Goal: Transaction & Acquisition: Purchase product/service

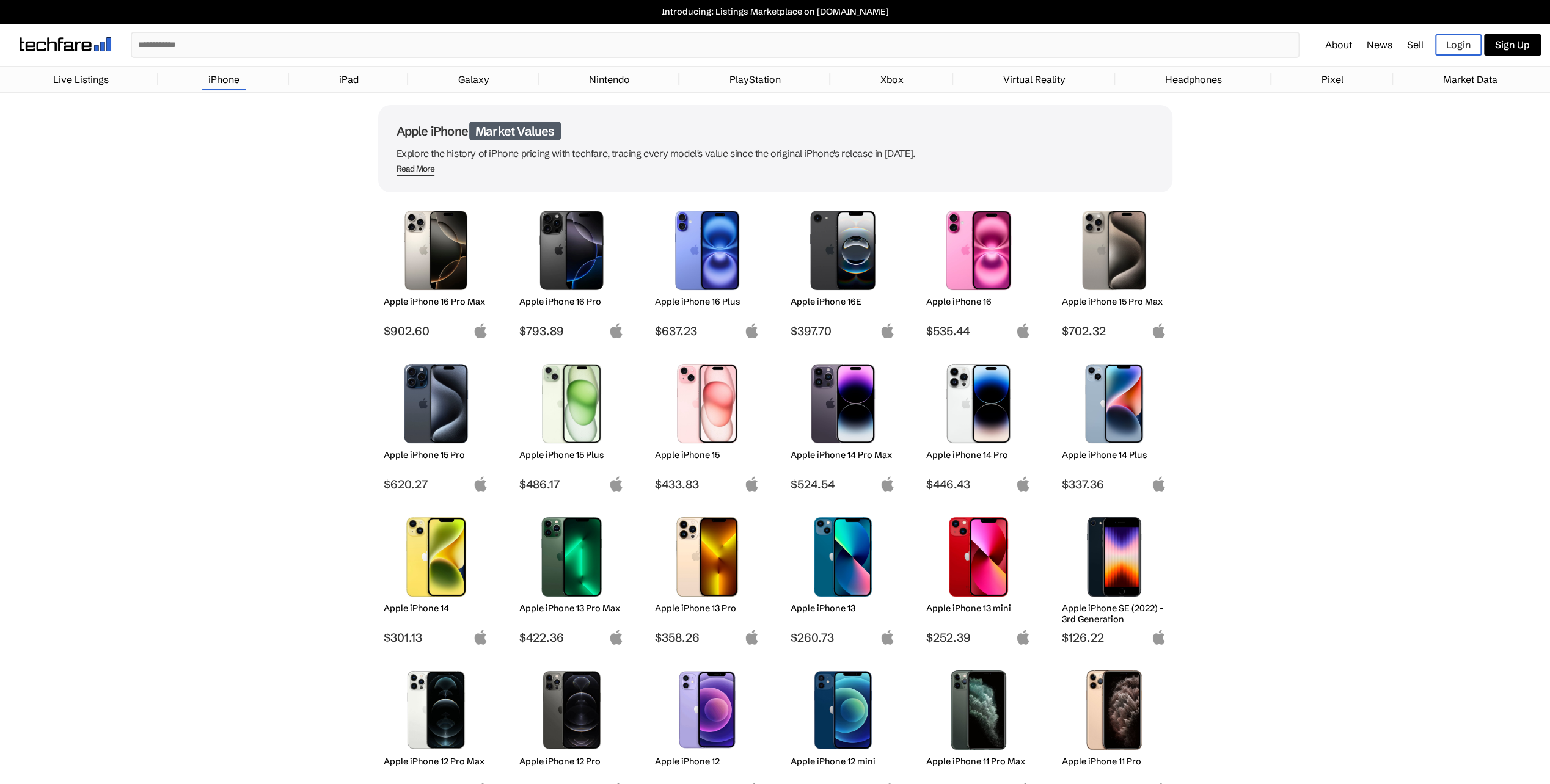
click at [429, 411] on img at bounding box center [436, 403] width 87 height 80
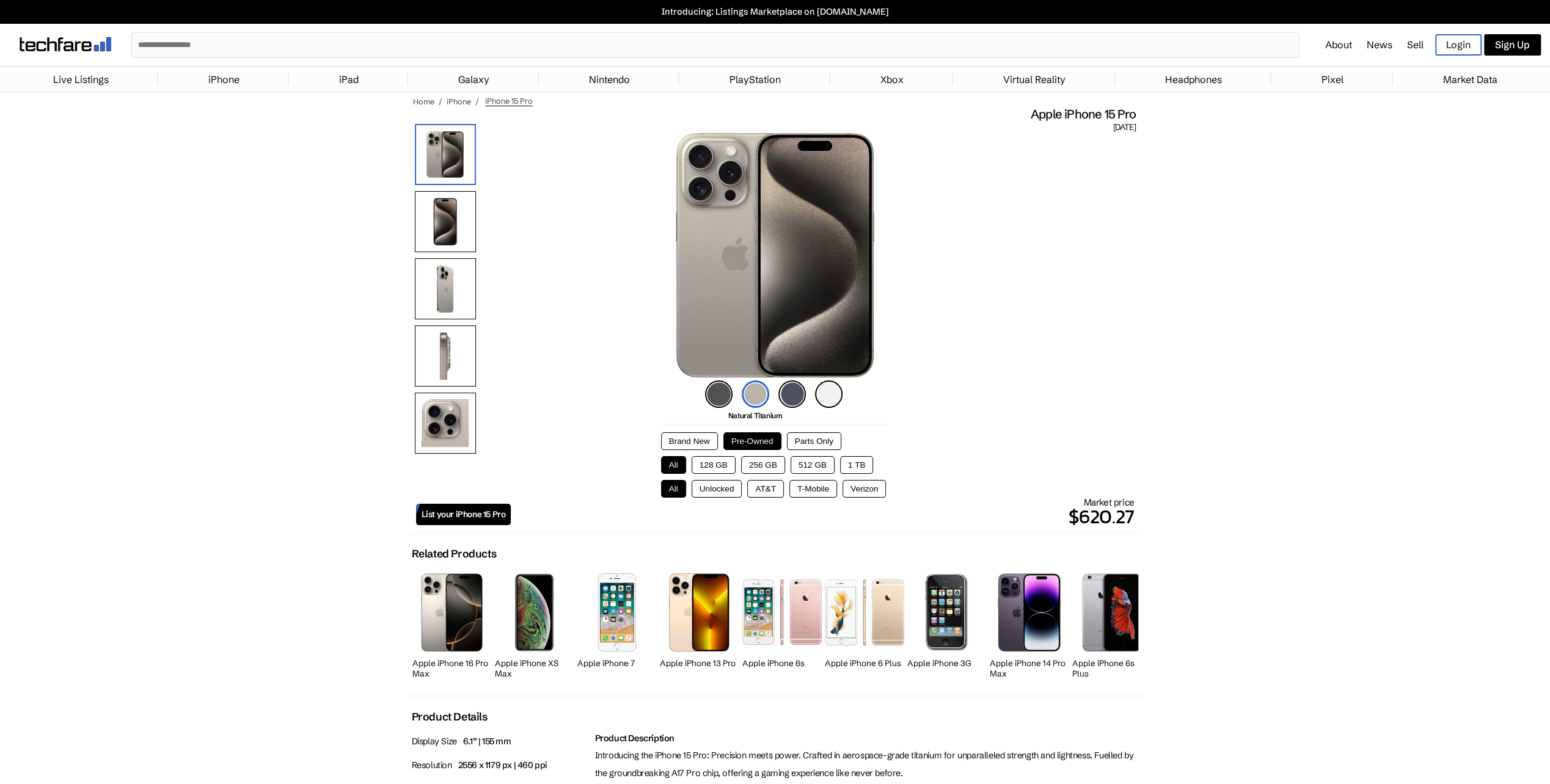
click at [759, 462] on button "256 GB" at bounding box center [763, 465] width 44 height 17
click at [721, 488] on button "Unlocked" at bounding box center [717, 489] width 51 height 17
click at [77, 80] on link "Live Listings" at bounding box center [81, 79] width 67 height 24
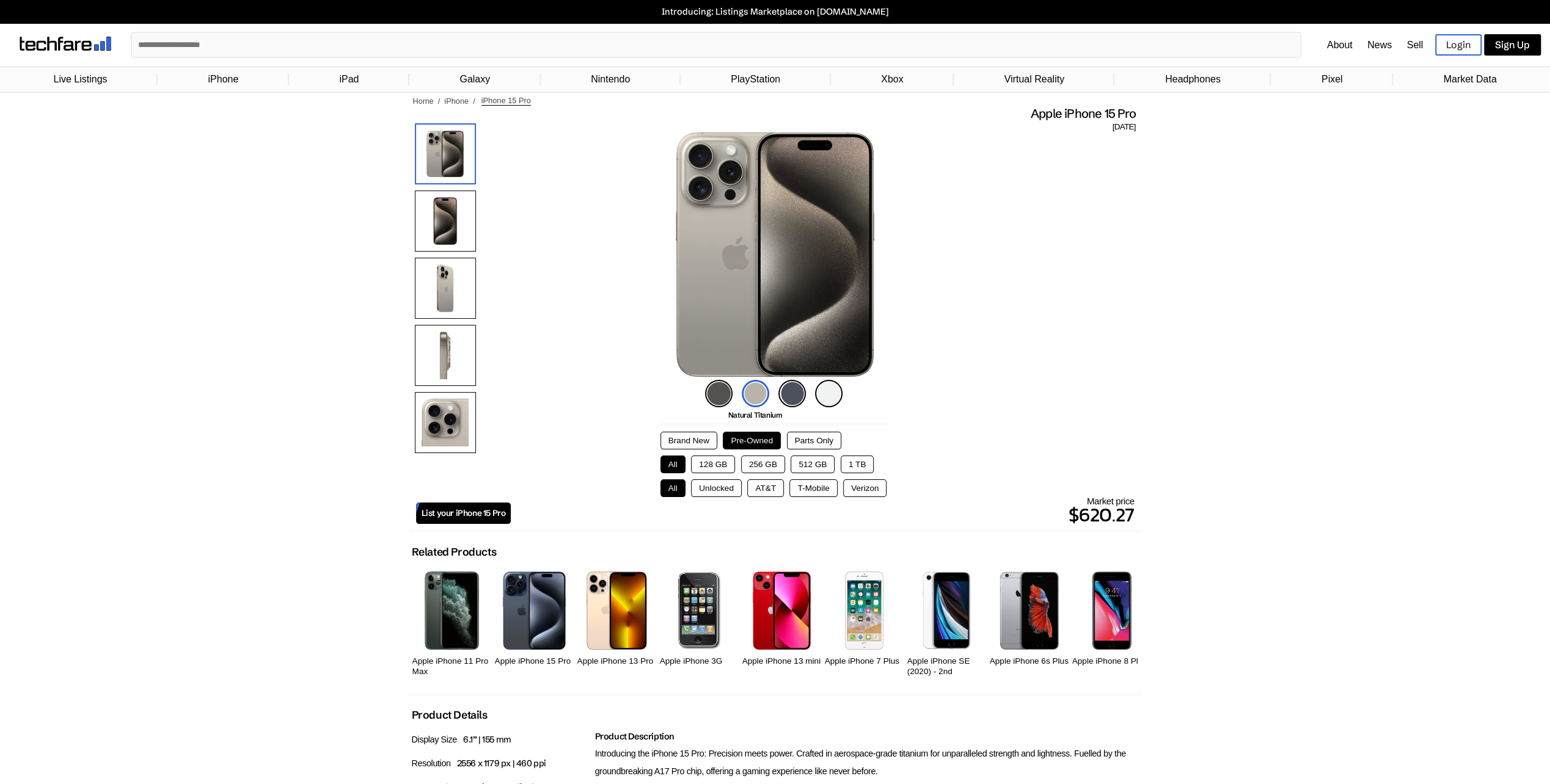
click at [759, 465] on button "256 GB" at bounding box center [763, 465] width 44 height 17
click at [715, 490] on button "Unlocked" at bounding box center [716, 488] width 51 height 17
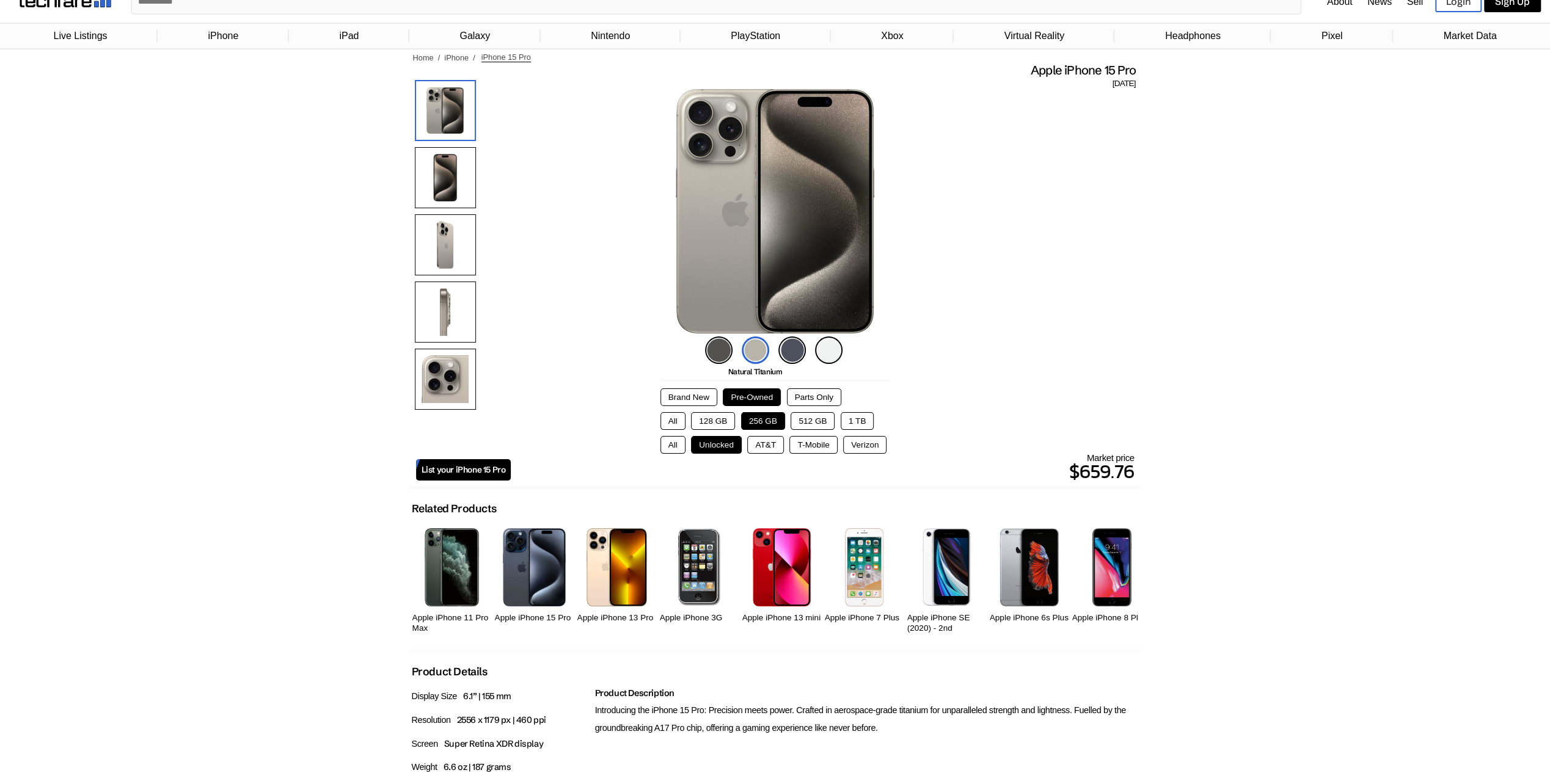
scroll to position [61, 0]
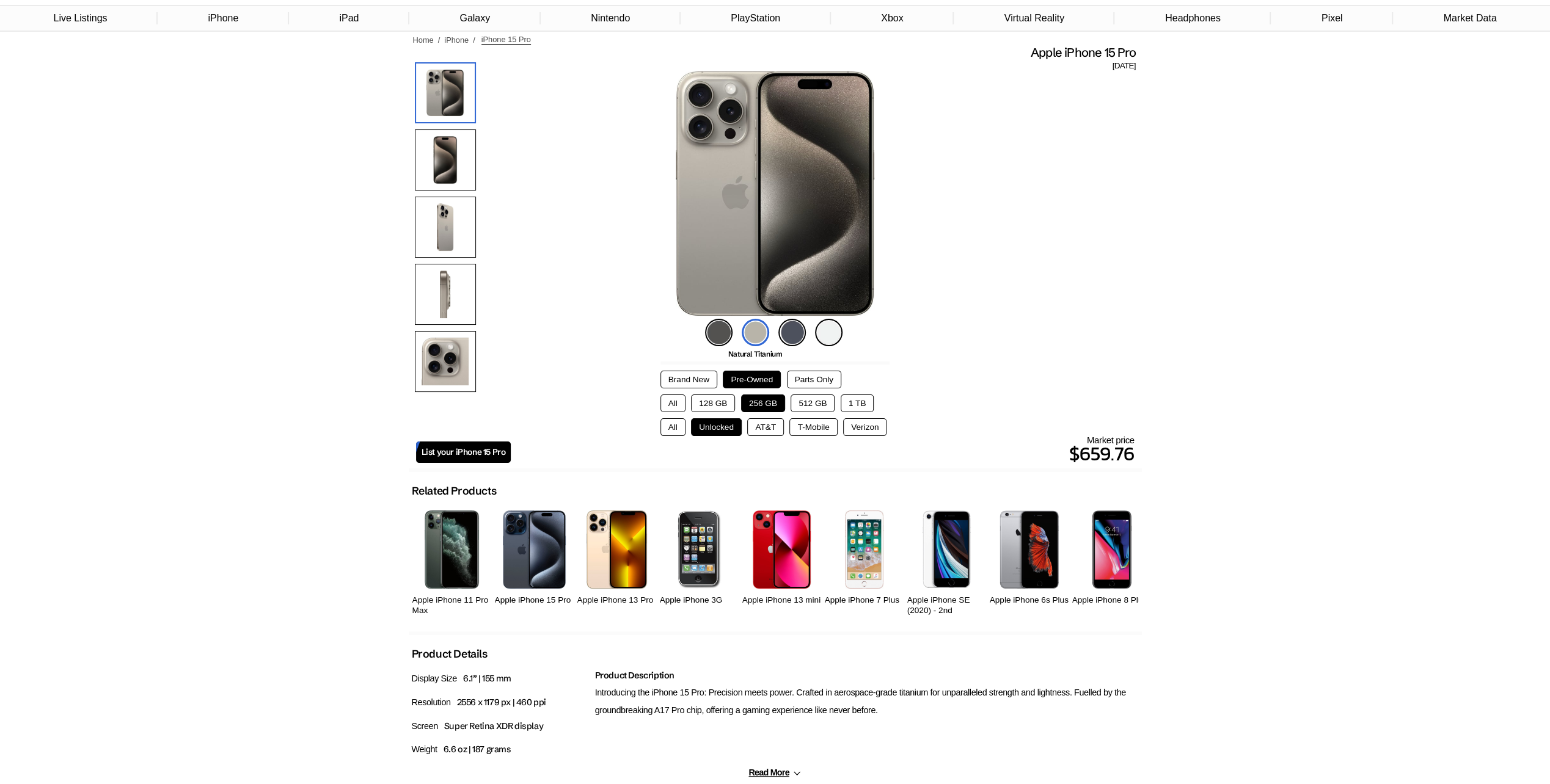
click at [715, 331] on img at bounding box center [719, 332] width 28 height 28
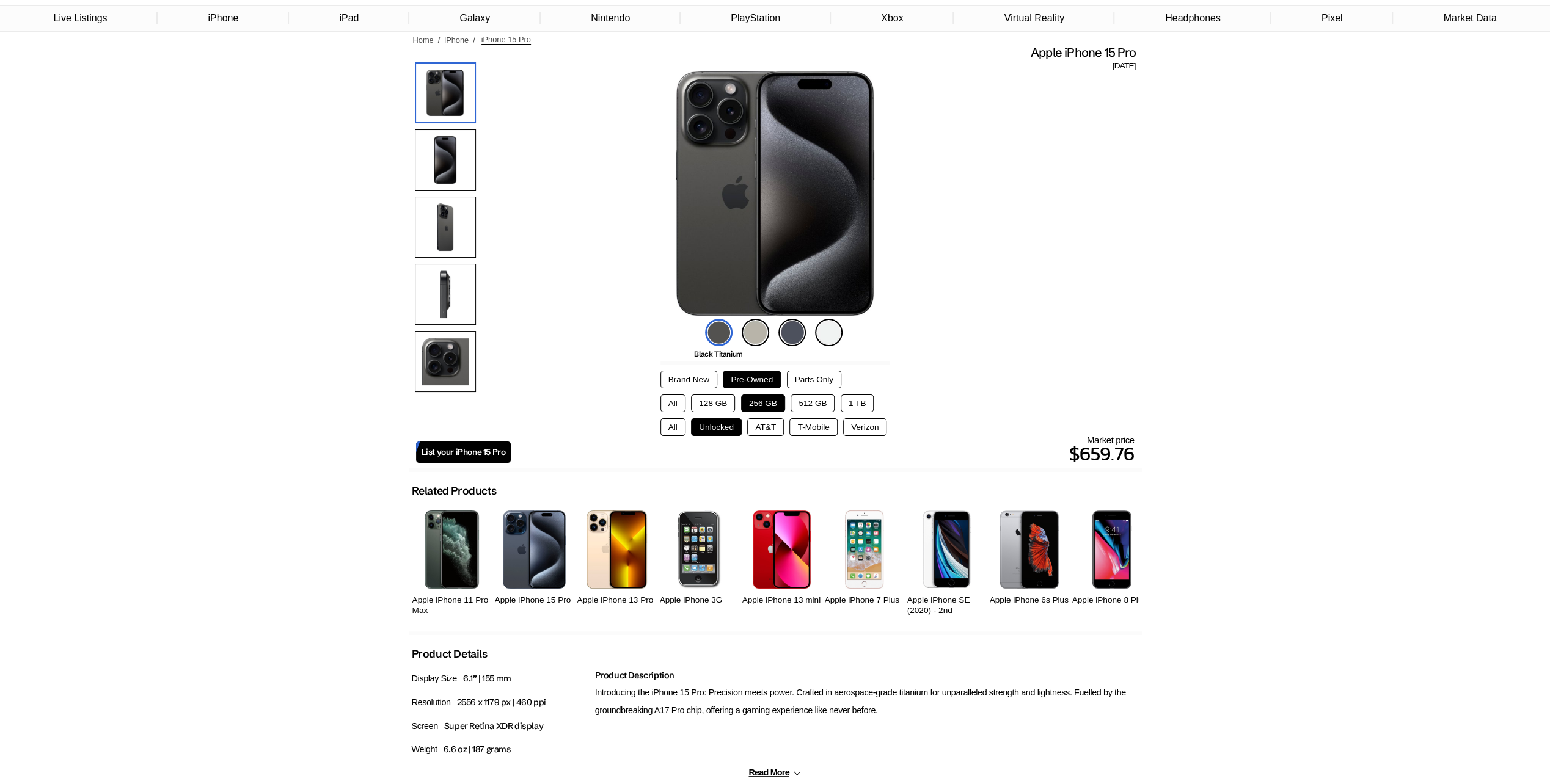
click at [792, 332] on img at bounding box center [792, 332] width 28 height 28
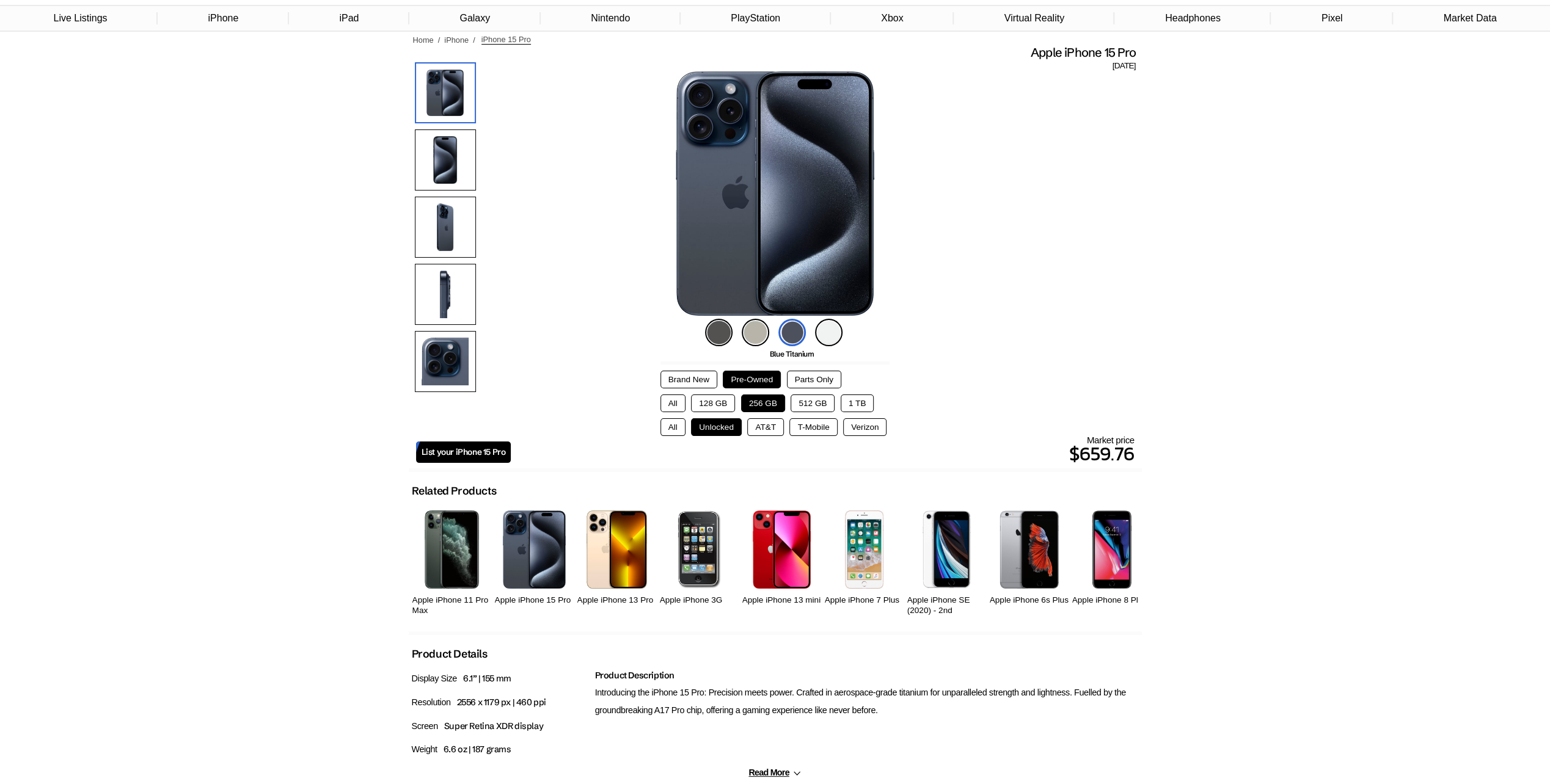
click at [830, 336] on img at bounding box center [828, 332] width 28 height 28
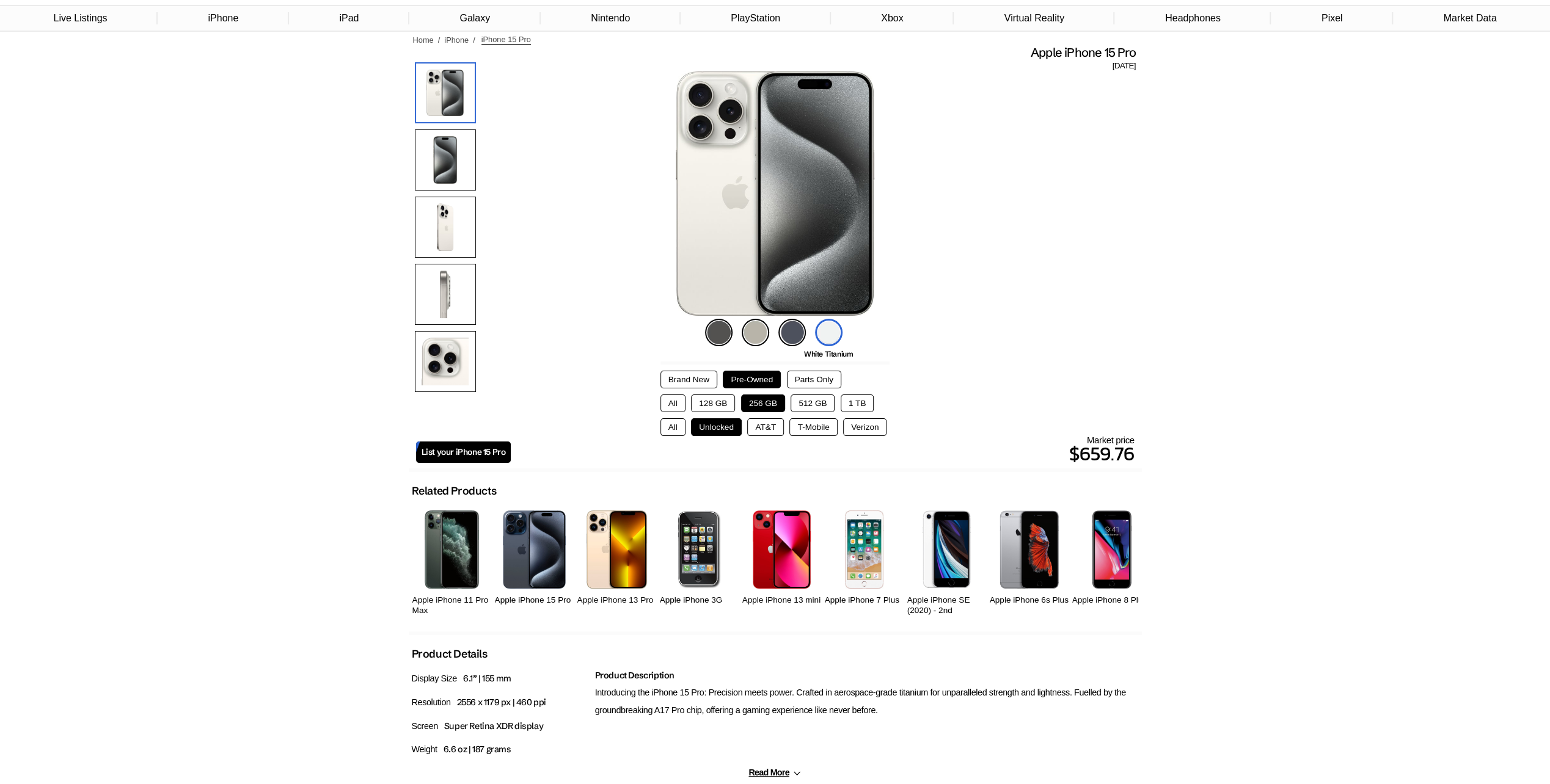
click at [752, 332] on img at bounding box center [755, 332] width 28 height 28
